Goal: Navigation & Orientation: Find specific page/section

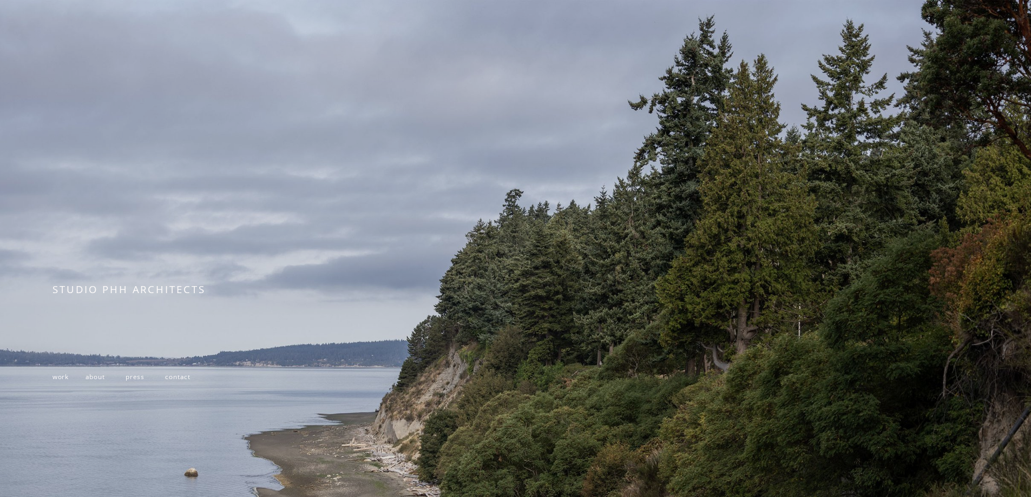
click at [60, 377] on span "work" at bounding box center [60, 376] width 16 height 9
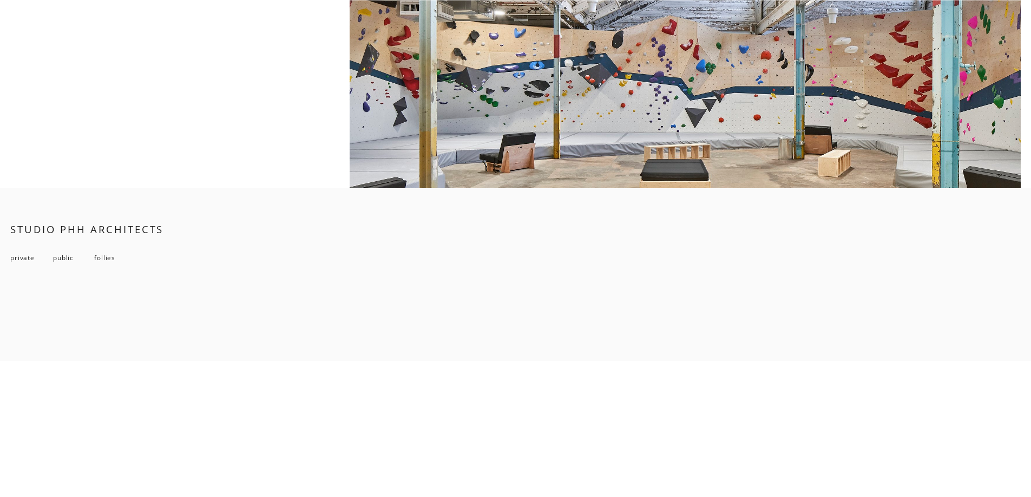
scroll to position [9309, 0]
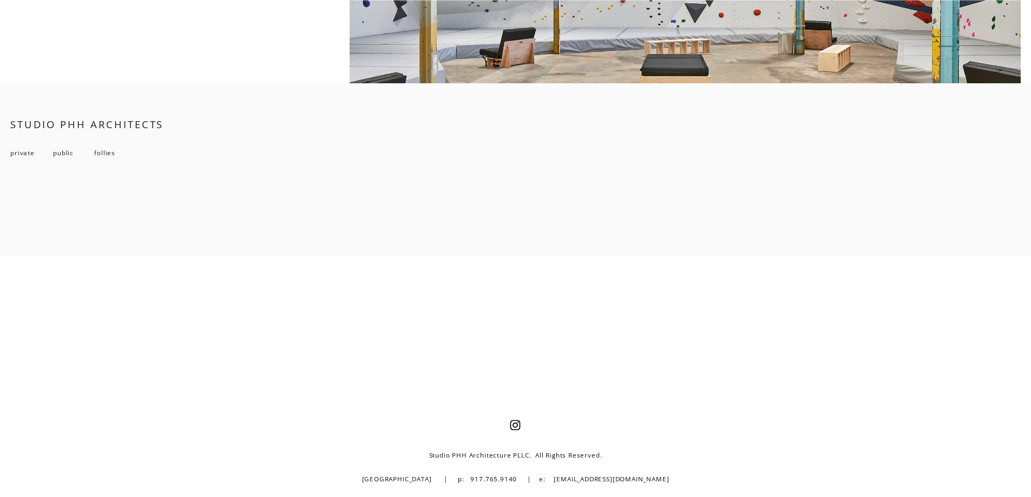
click at [63, 157] on span "public" at bounding box center [63, 152] width 21 height 9
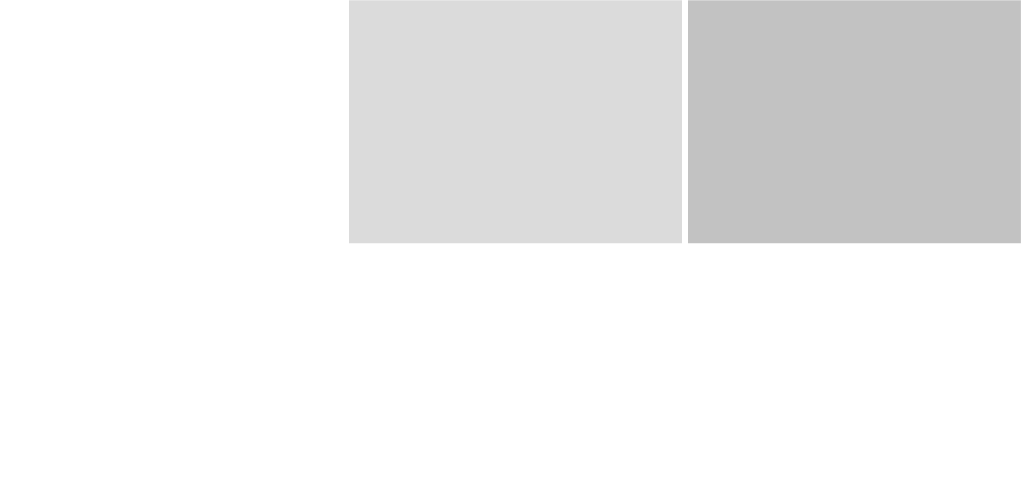
scroll to position [1570, 0]
